Goal: Check status: Check status

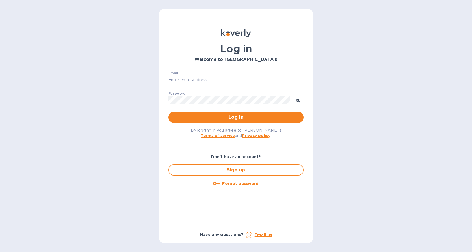
type input "[EMAIL_ADDRESS][DOMAIN_NAME]"
click at [253, 114] on span "Log in" at bounding box center [236, 117] width 126 height 7
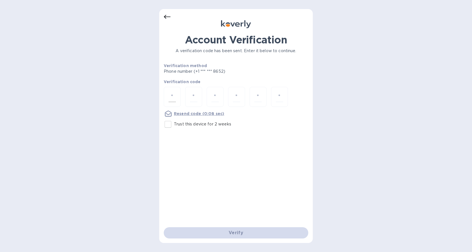
click at [179, 97] on div at bounding box center [172, 97] width 17 height 20
type input "9"
type input "3"
type input "1"
type input "3"
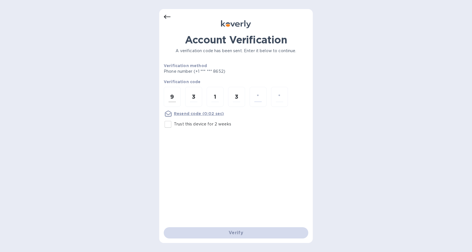
type input "5"
type input "1"
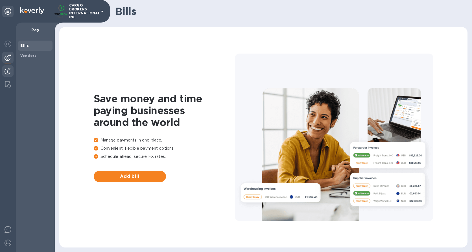
click at [11, 71] on img at bounding box center [8, 71] width 7 height 7
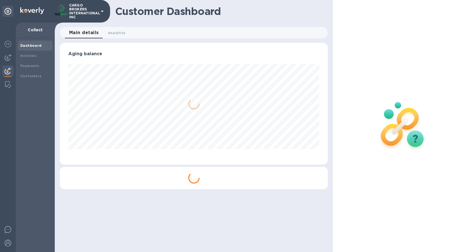
scroll to position [122, 268]
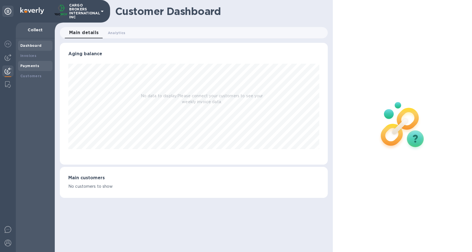
click at [27, 68] on div "Payments" at bounding box center [35, 66] width 30 height 6
